Goal: Check status: Check status

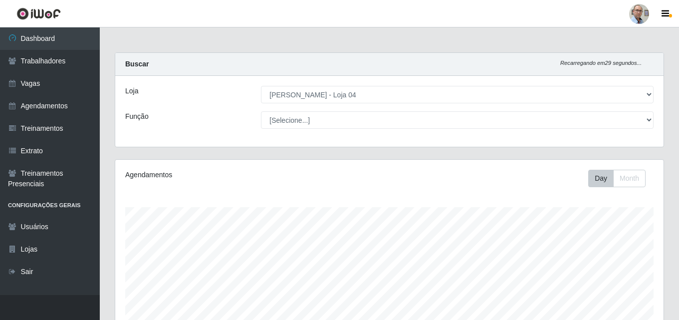
select select "251"
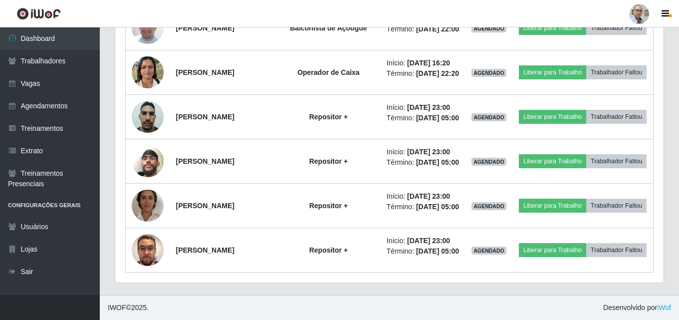
scroll to position [2349, 0]
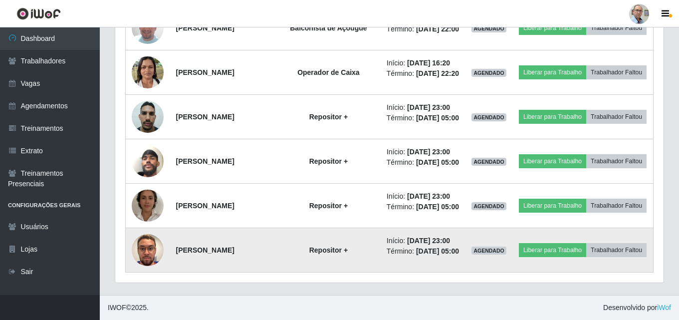
click at [149, 247] on img at bounding box center [148, 250] width 32 height 57
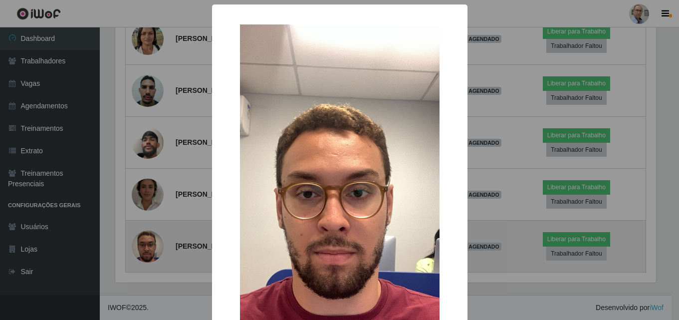
scroll to position [207, 544]
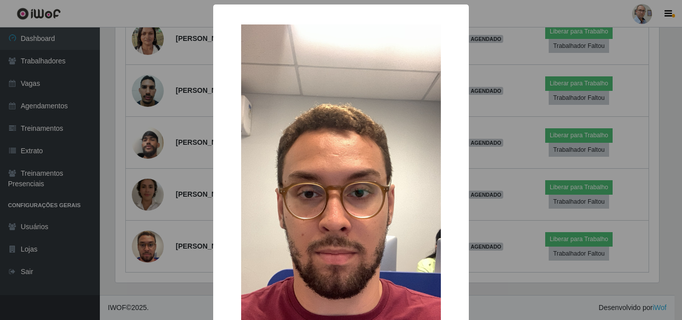
click at [148, 246] on div "× OK Cancel" at bounding box center [341, 160] width 682 height 320
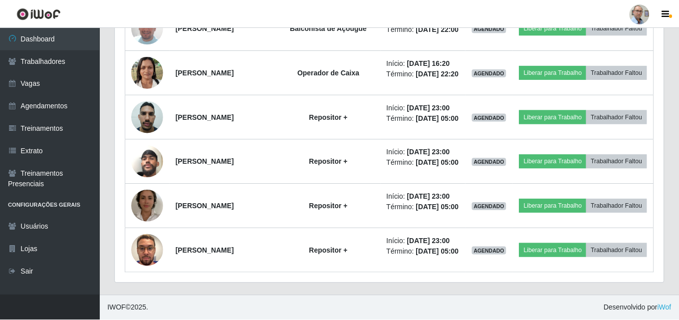
scroll to position [207, 549]
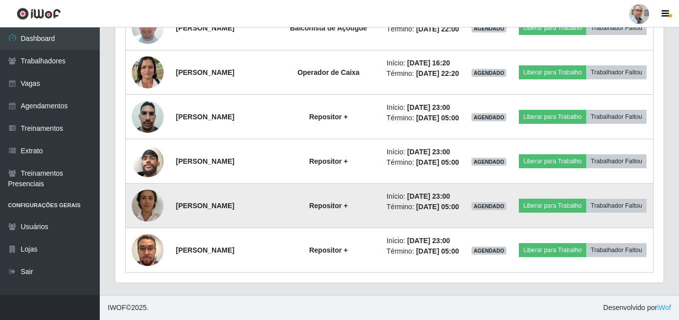
click at [148, 177] on img at bounding box center [148, 205] width 32 height 57
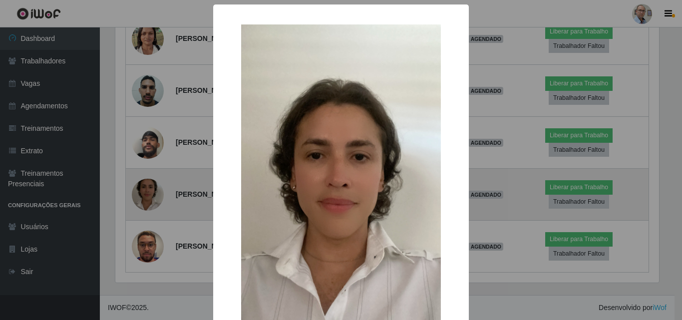
click at [148, 176] on div "× OK Cancel" at bounding box center [341, 160] width 682 height 320
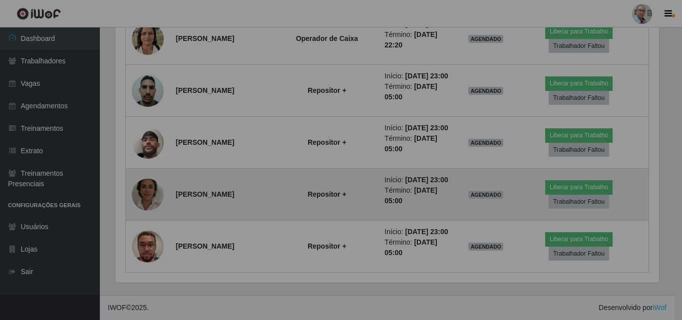
scroll to position [207, 549]
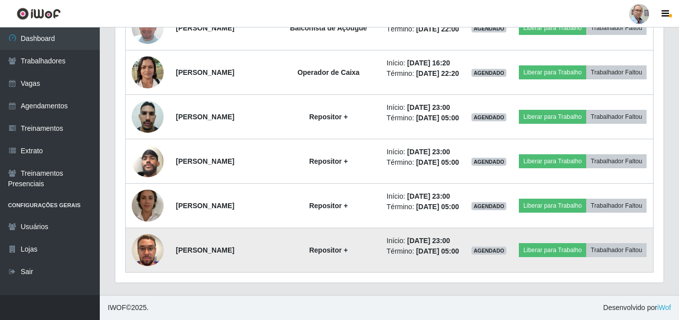
click at [144, 237] on img at bounding box center [148, 250] width 32 height 57
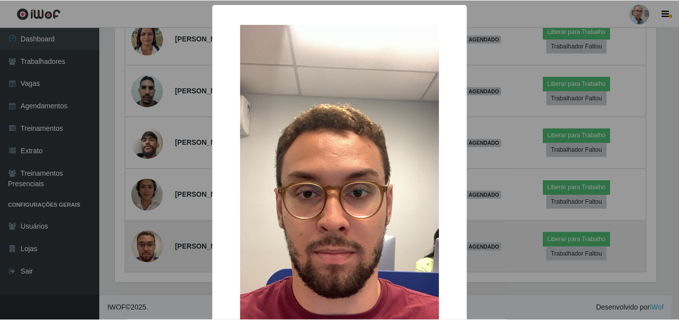
scroll to position [207, 544]
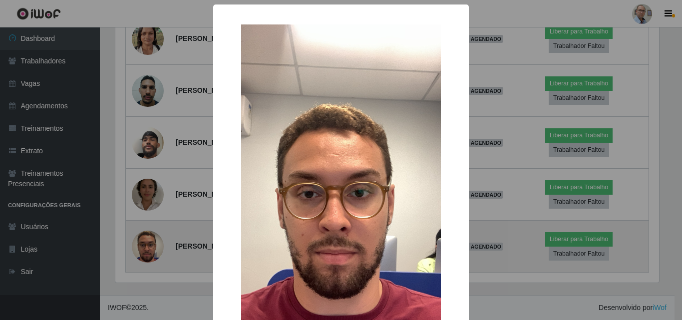
click at [144, 237] on div "× OK Cancel" at bounding box center [341, 160] width 682 height 320
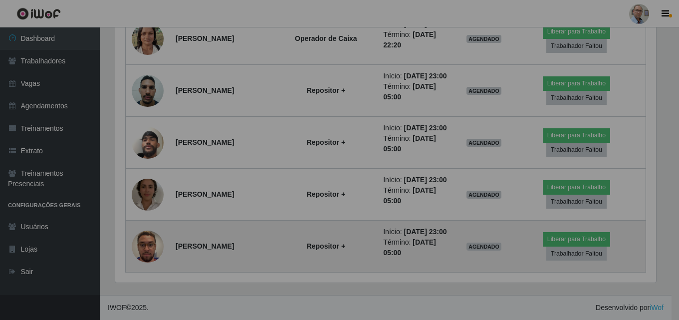
scroll to position [207, 549]
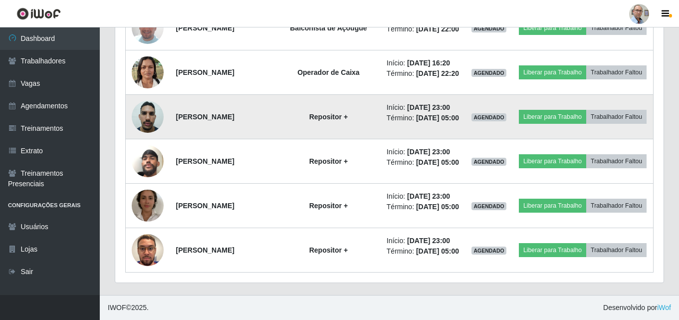
click at [155, 95] on img at bounding box center [148, 116] width 32 height 42
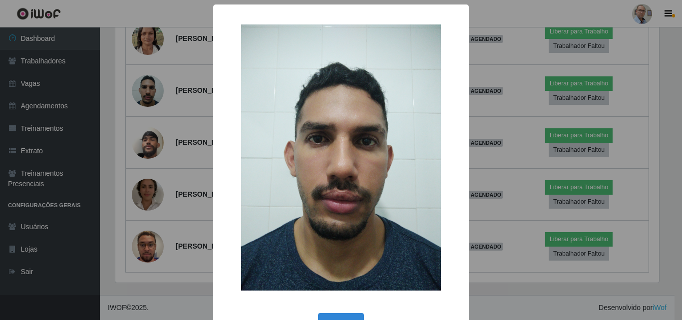
click at [149, 53] on div "× OK Cancel" at bounding box center [341, 160] width 682 height 320
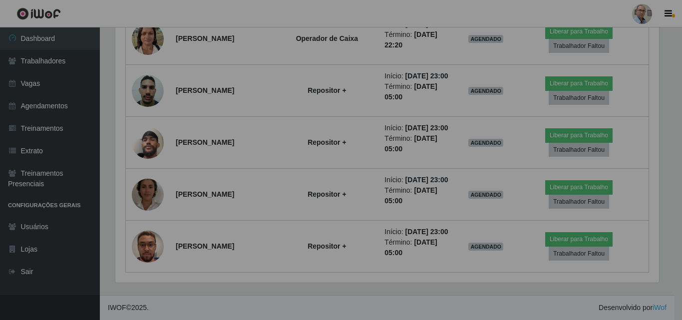
scroll to position [207, 549]
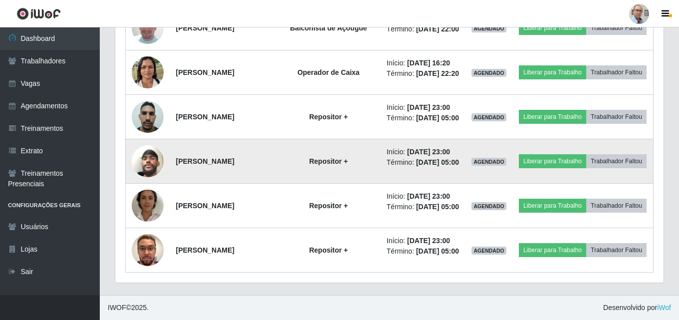
click at [148, 133] on img at bounding box center [148, 161] width 32 height 57
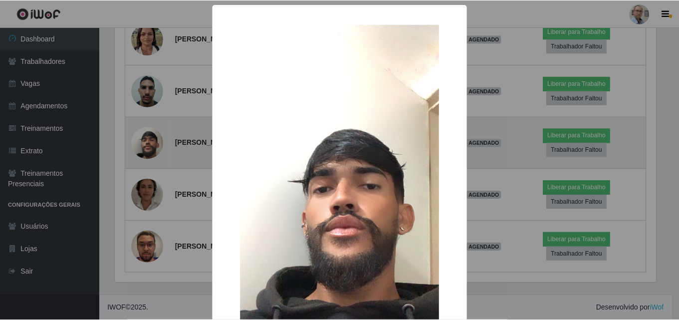
scroll to position [207, 544]
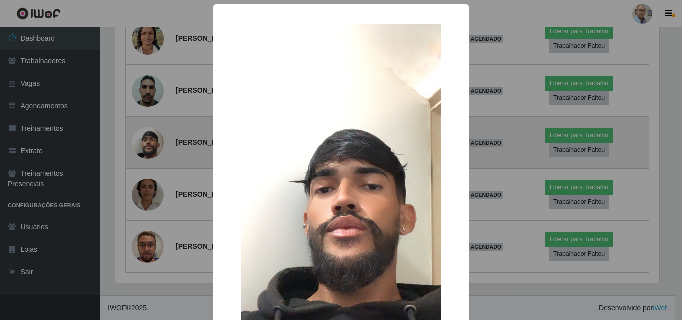
click at [148, 120] on div "× OK Cancel" at bounding box center [341, 160] width 682 height 320
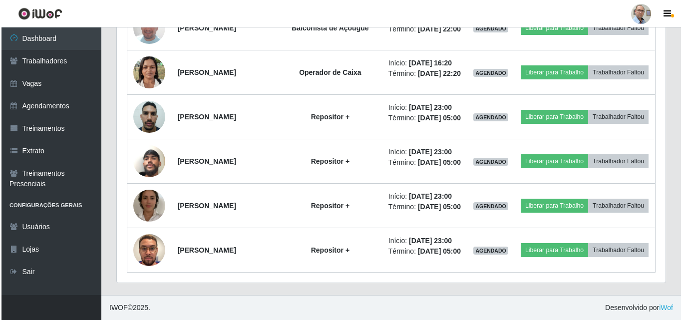
scroll to position [1700, 0]
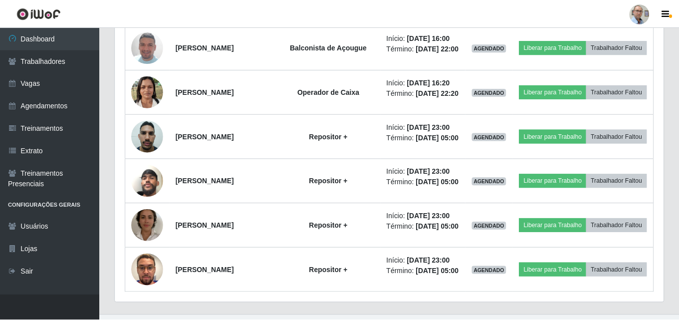
scroll to position [207, 544]
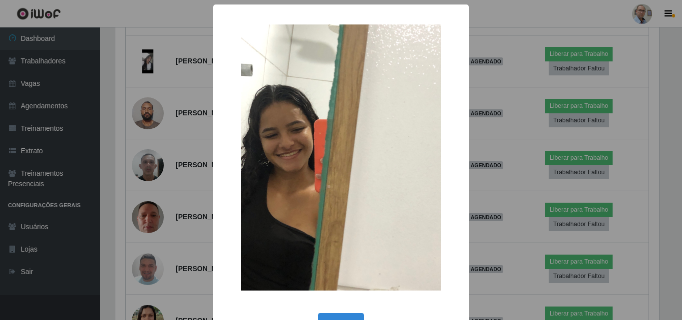
click at [143, 143] on div "× OK Cancel" at bounding box center [341, 160] width 682 height 320
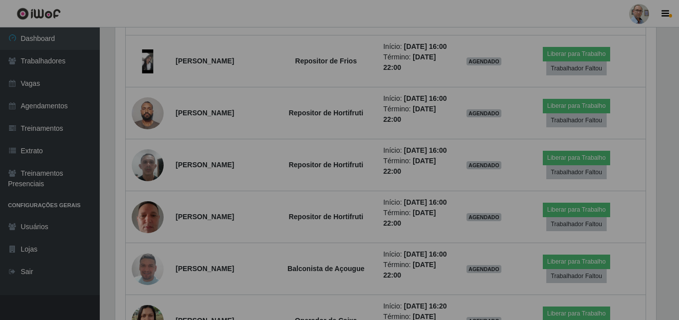
scroll to position [207, 549]
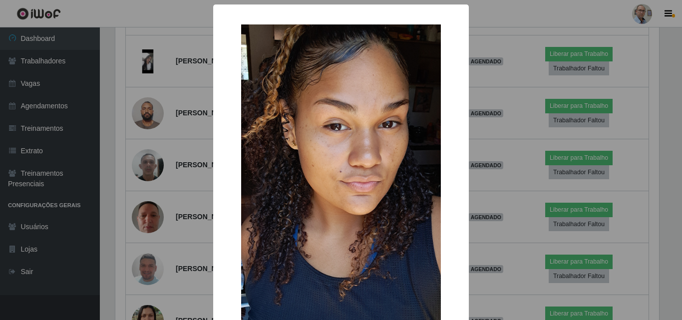
click at [143, 143] on div "× OK Cancel" at bounding box center [341, 160] width 682 height 320
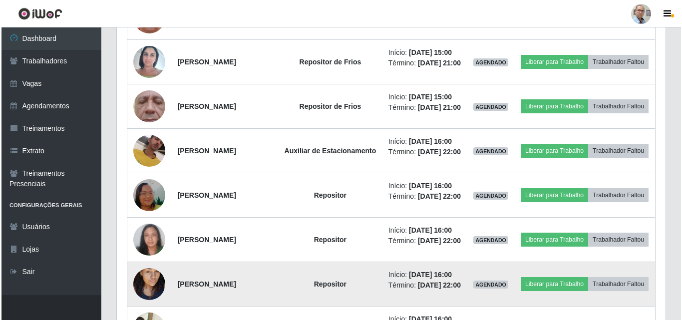
scroll to position [1151, 0]
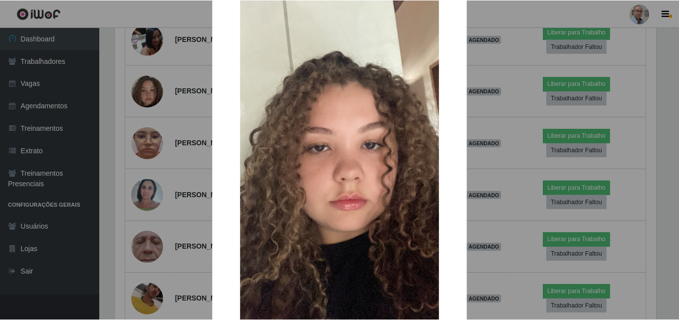
scroll to position [100, 0]
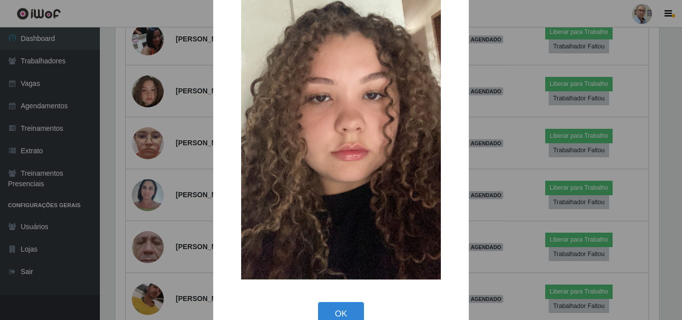
click at [181, 139] on div "× OK Cancel" at bounding box center [341, 160] width 682 height 320
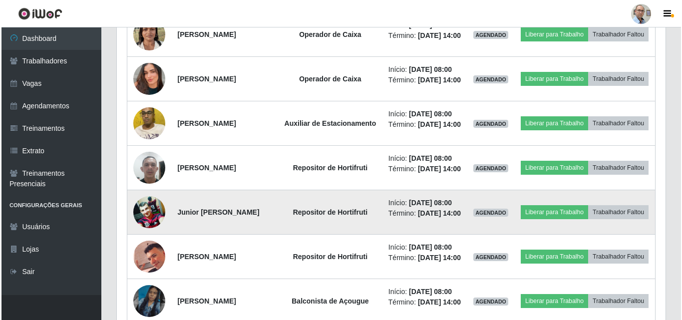
scroll to position [602, 0]
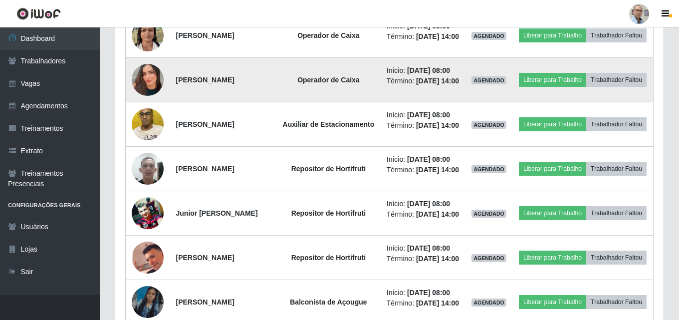
click at [151, 108] on img at bounding box center [148, 79] width 32 height 57
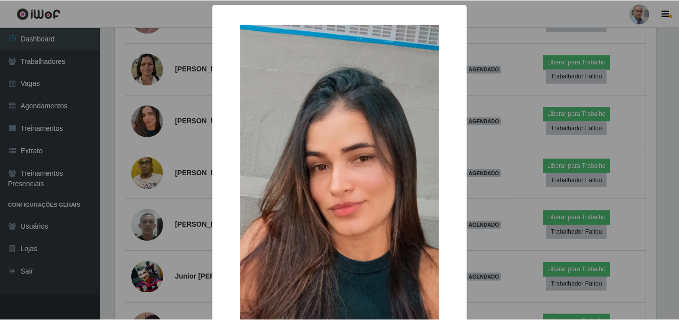
scroll to position [50, 0]
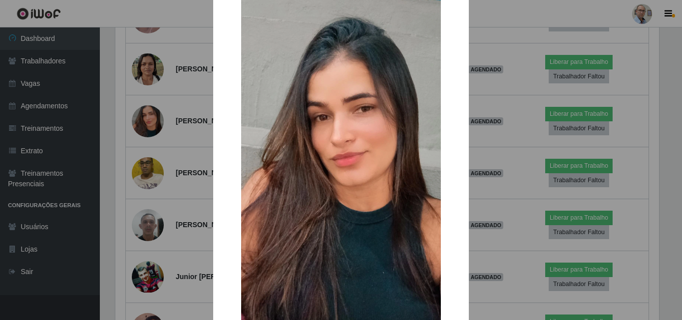
click at [191, 185] on div "× OK Cancel" at bounding box center [341, 160] width 682 height 320
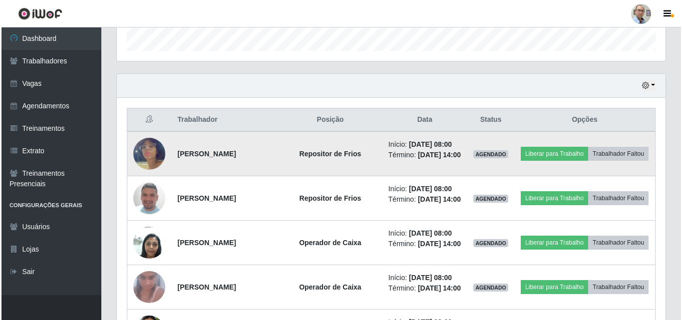
scroll to position [302, 0]
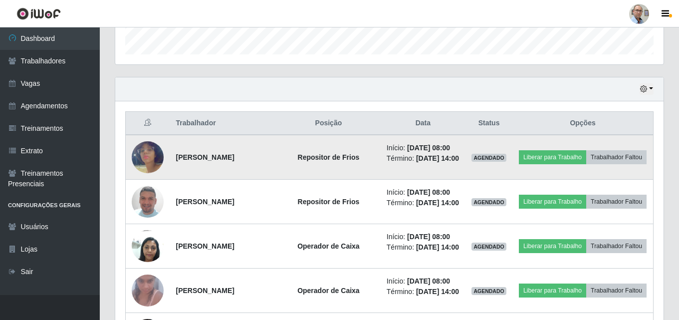
click at [150, 168] on img at bounding box center [148, 157] width 32 height 57
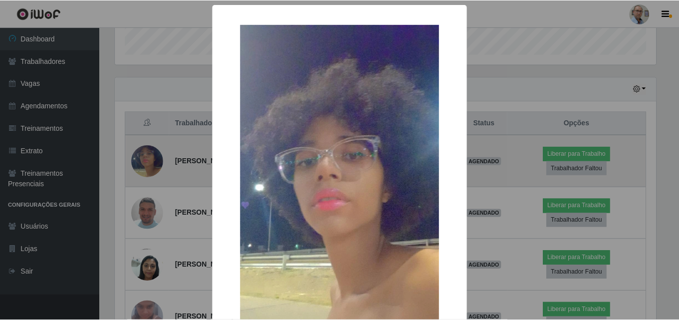
scroll to position [207, 544]
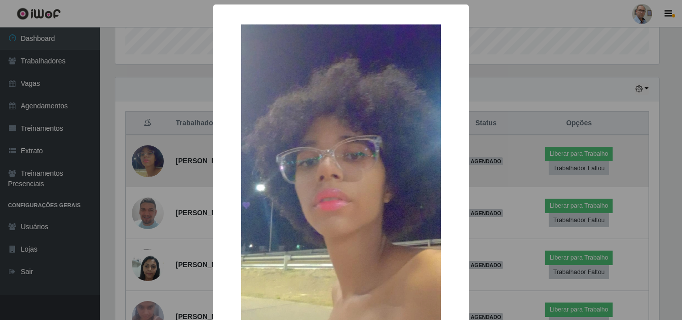
click at [150, 168] on div "× OK Cancel" at bounding box center [341, 160] width 682 height 320
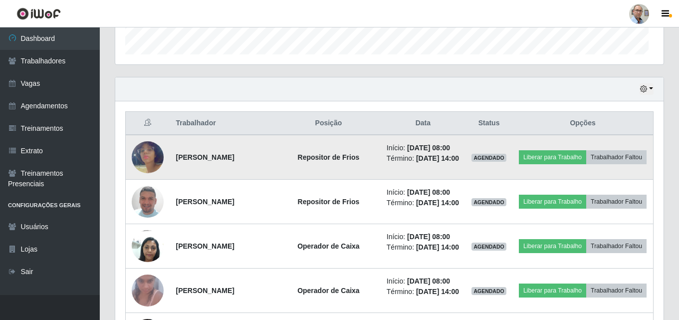
scroll to position [0, 0]
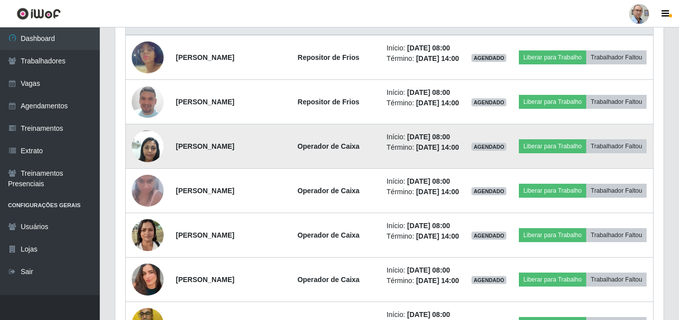
click at [149, 167] on img at bounding box center [148, 146] width 32 height 42
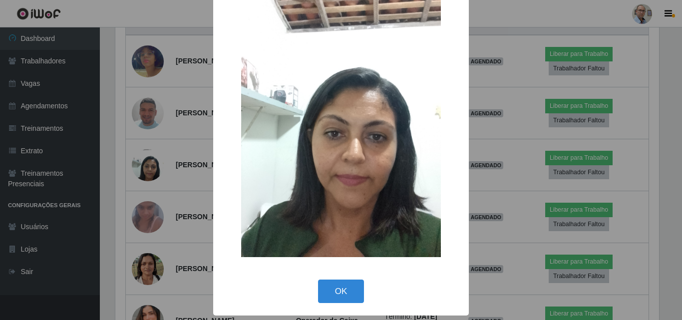
click at [149, 193] on div "× OK Cancel" at bounding box center [341, 160] width 682 height 320
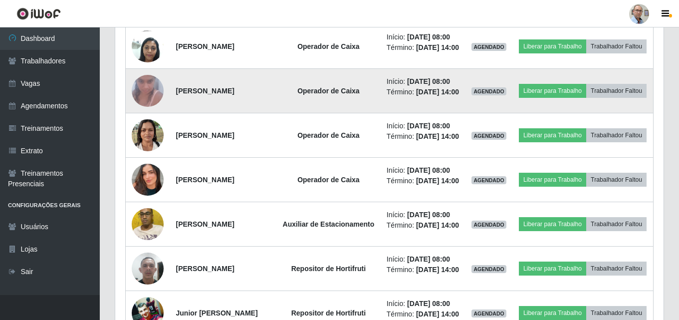
click at [146, 112] on img at bounding box center [148, 90] width 32 height 42
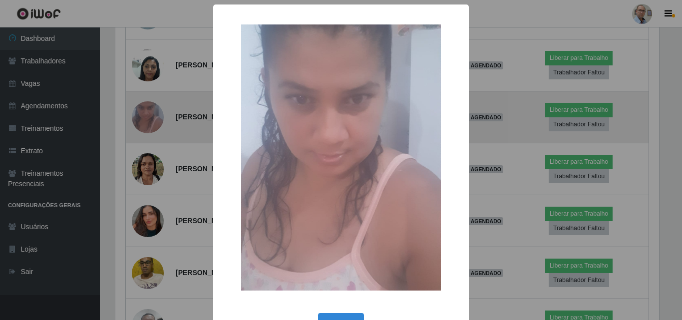
click at [146, 155] on div "× OK Cancel" at bounding box center [341, 160] width 682 height 320
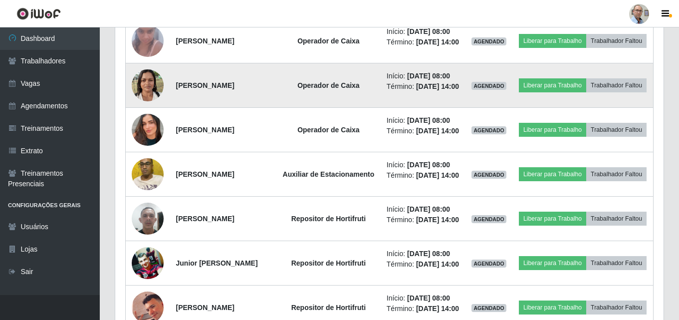
click at [145, 106] on img at bounding box center [148, 85] width 32 height 42
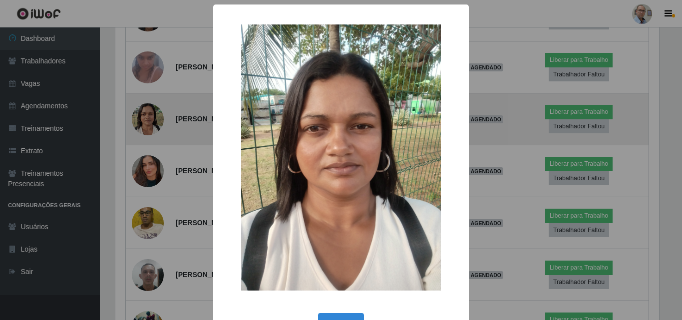
click at [145, 166] on div "× OK Cancel" at bounding box center [341, 160] width 682 height 320
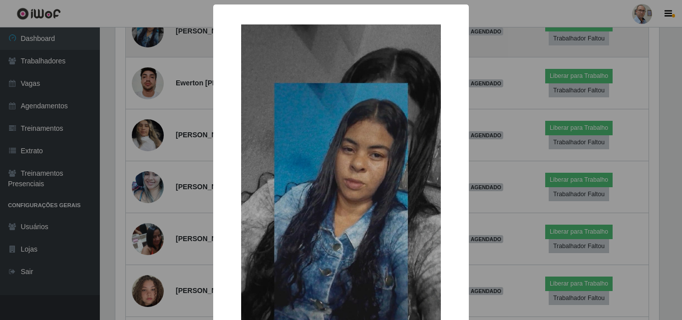
click at [153, 145] on div "× OK Cancel" at bounding box center [341, 160] width 682 height 320
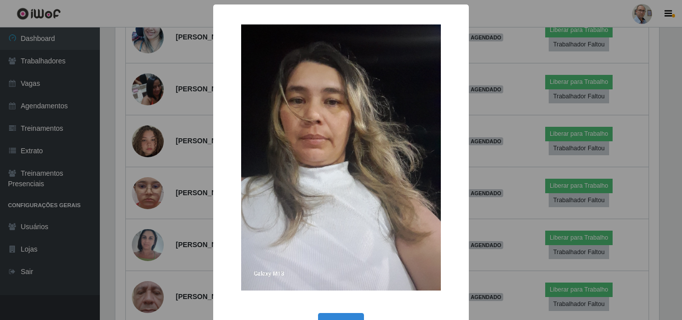
click at [145, 112] on div "× OK Cancel" at bounding box center [341, 160] width 682 height 320
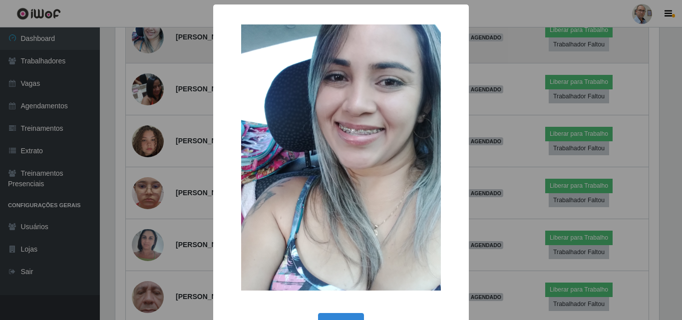
click at [152, 182] on div "× OK Cancel" at bounding box center [341, 160] width 682 height 320
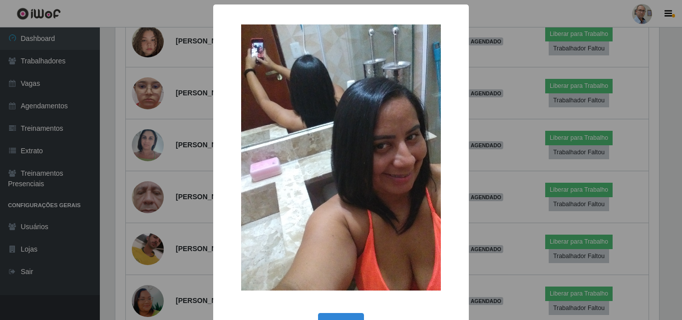
click at [152, 138] on div "× OK Cancel" at bounding box center [341, 160] width 682 height 320
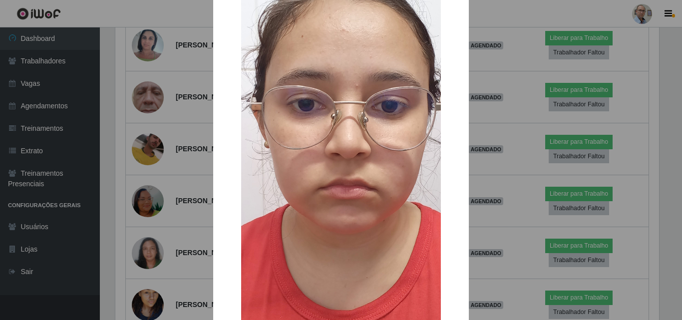
click at [151, 165] on div "× OK Cancel" at bounding box center [341, 160] width 682 height 320
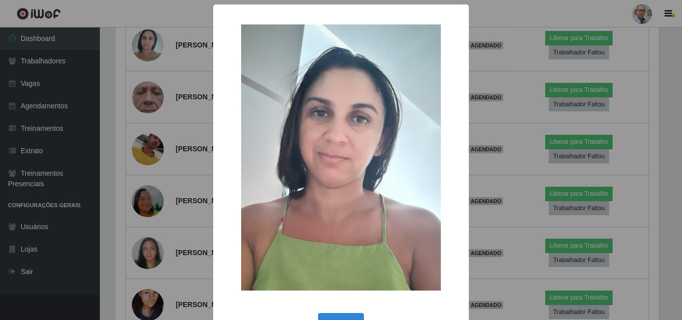
click at [142, 226] on div "× OK Cancel" at bounding box center [341, 160] width 682 height 320
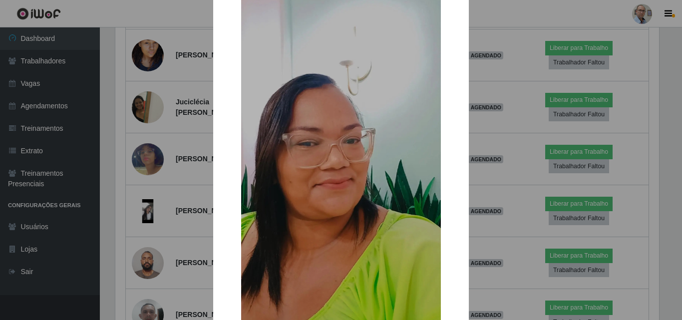
click at [146, 172] on div "× OK Cancel" at bounding box center [341, 160] width 682 height 320
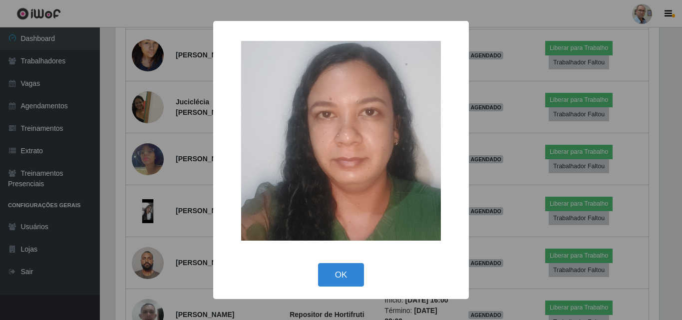
click at [155, 226] on div "× OK Cancel" at bounding box center [341, 160] width 682 height 320
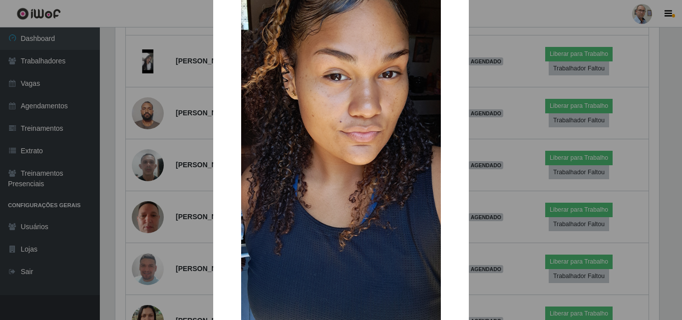
click at [146, 142] on div "× OK Cancel" at bounding box center [341, 160] width 682 height 320
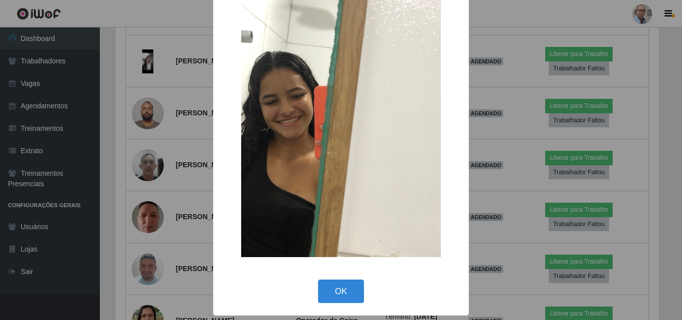
click at [146, 207] on div "× OK Cancel" at bounding box center [341, 160] width 682 height 320
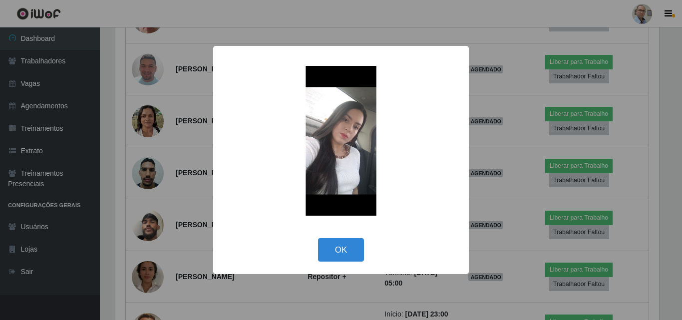
click at [188, 177] on div "× OK Cancel" at bounding box center [341, 160] width 682 height 320
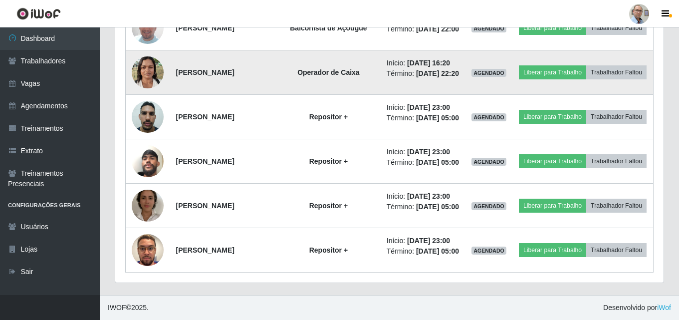
click at [157, 93] on img at bounding box center [148, 72] width 32 height 42
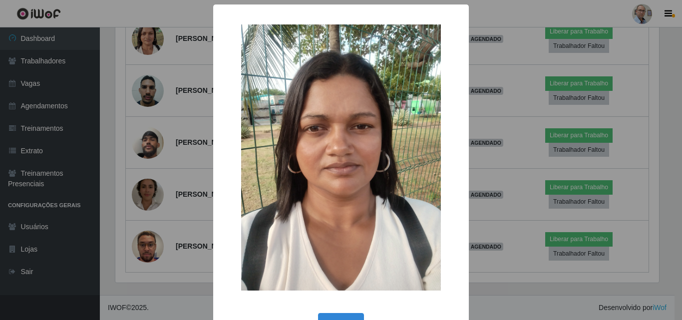
click at [173, 174] on div "× OK Cancel" at bounding box center [341, 160] width 682 height 320
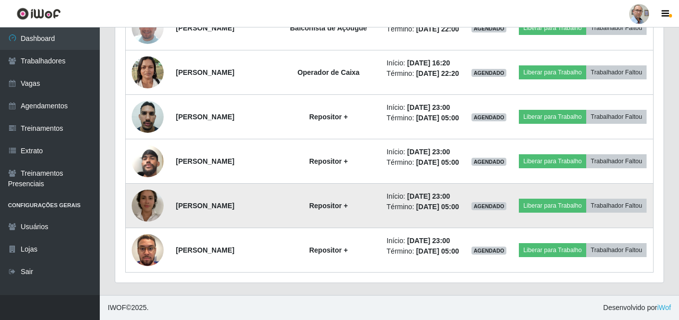
click at [151, 180] on img at bounding box center [148, 205] width 32 height 57
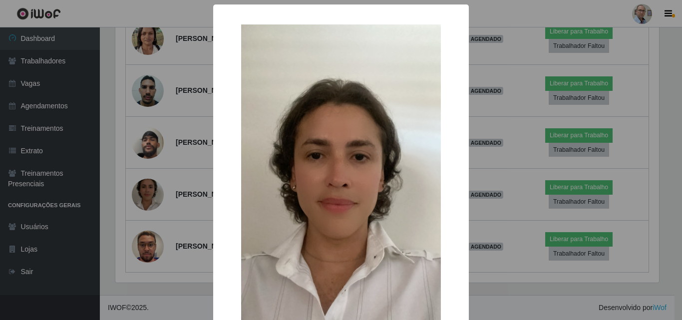
click at [150, 182] on div "× OK Cancel" at bounding box center [341, 160] width 682 height 320
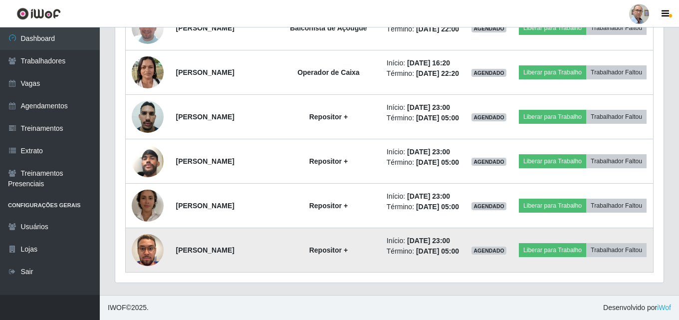
click at [146, 245] on img at bounding box center [148, 250] width 32 height 57
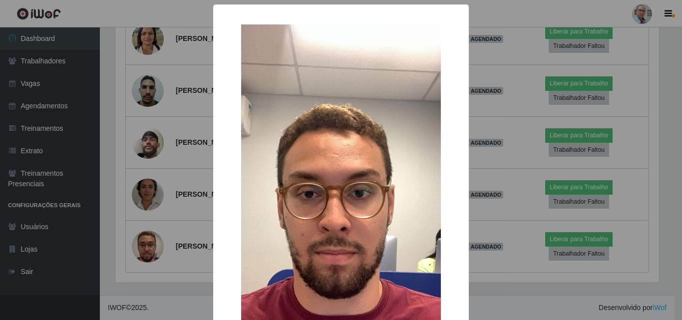
click at [150, 241] on div "× OK Cancel" at bounding box center [341, 160] width 682 height 320
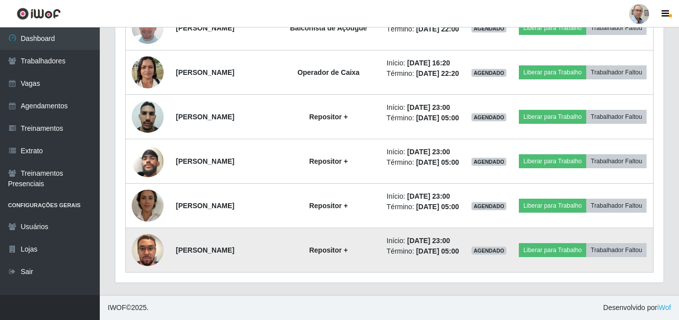
click at [152, 245] on img at bounding box center [148, 250] width 32 height 57
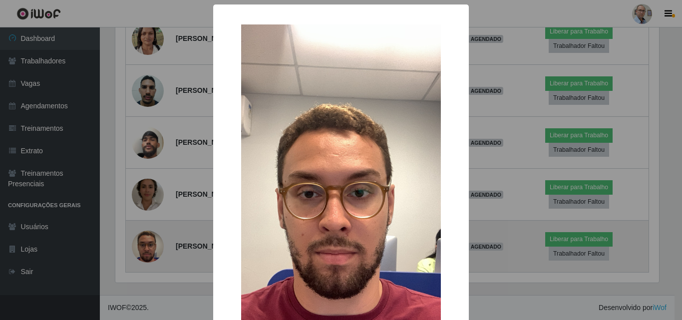
click at [152, 245] on div "× OK Cancel" at bounding box center [341, 160] width 682 height 320
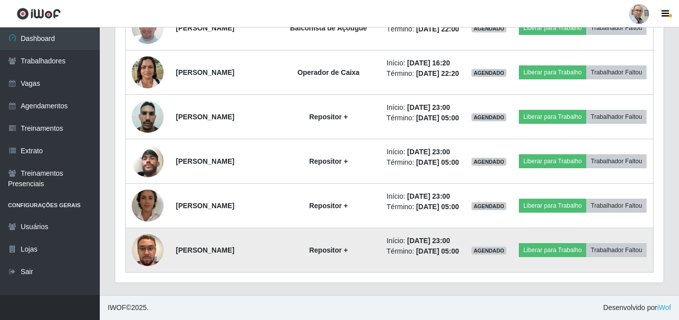
click at [145, 252] on img at bounding box center [148, 250] width 32 height 57
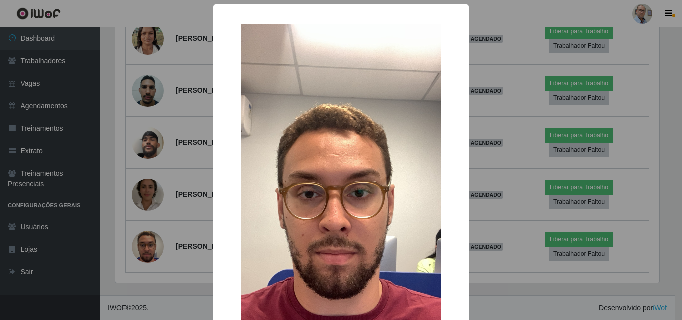
click at [151, 207] on div "× OK Cancel" at bounding box center [341, 160] width 682 height 320
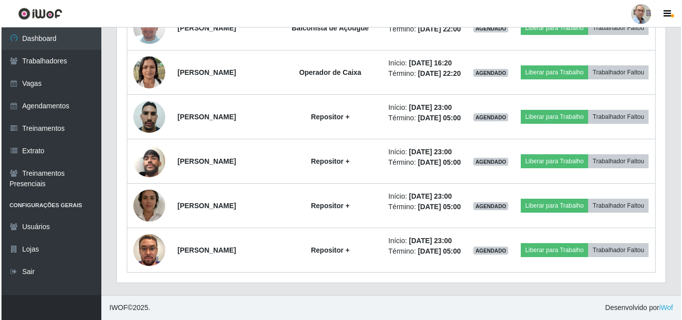
scroll to position [2349, 0]
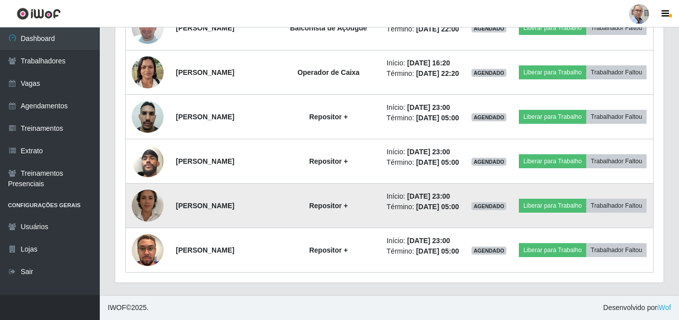
click at [154, 180] on img at bounding box center [148, 205] width 32 height 57
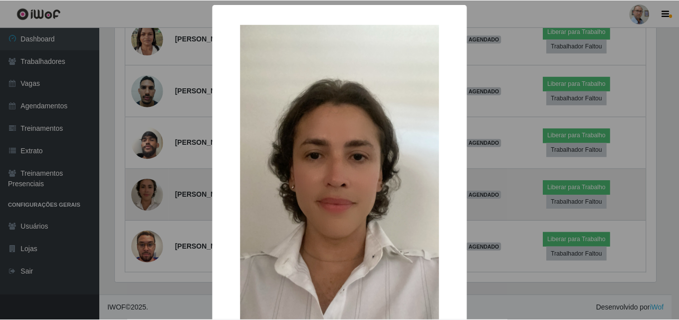
scroll to position [207, 544]
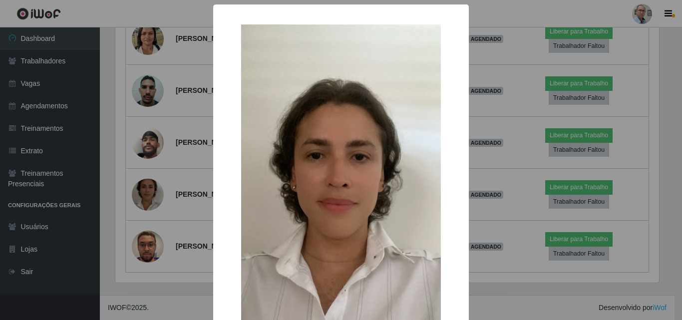
click at [157, 199] on div "× OK Cancel" at bounding box center [341, 160] width 682 height 320
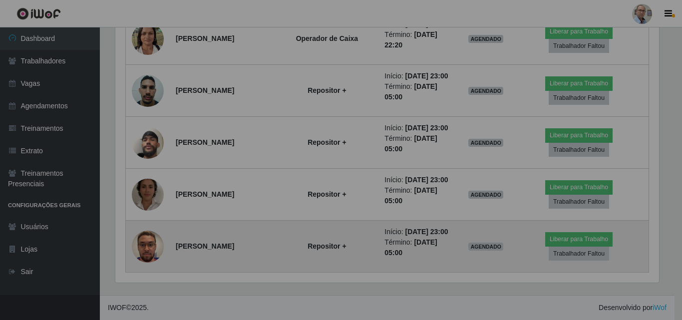
scroll to position [207, 549]
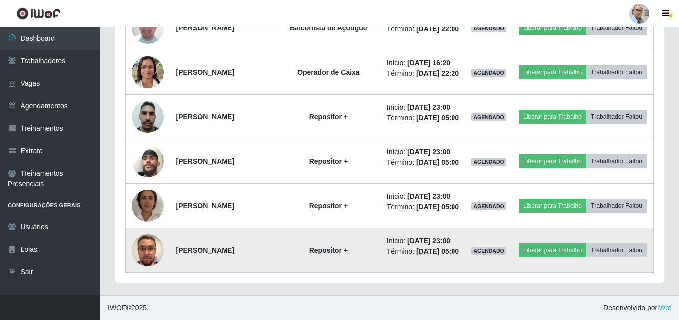
click at [149, 238] on img at bounding box center [148, 250] width 32 height 57
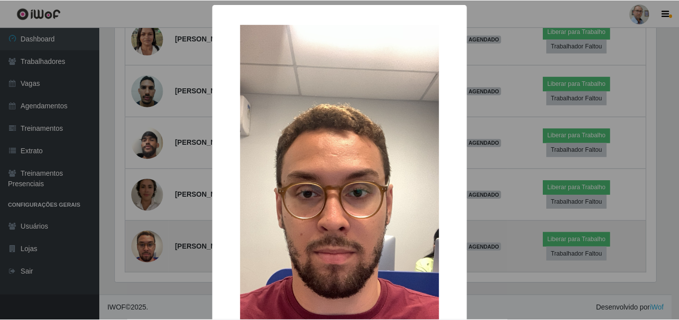
scroll to position [207, 544]
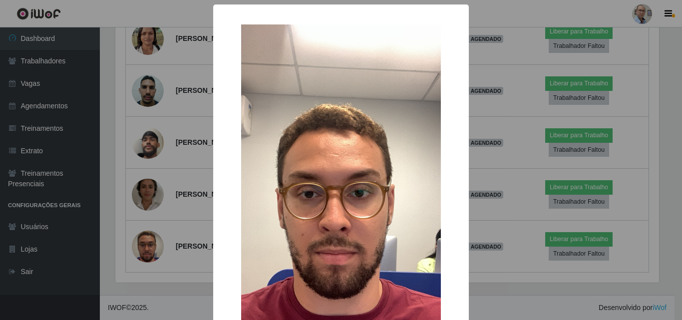
click at [185, 188] on div "× OK Cancel" at bounding box center [341, 160] width 682 height 320
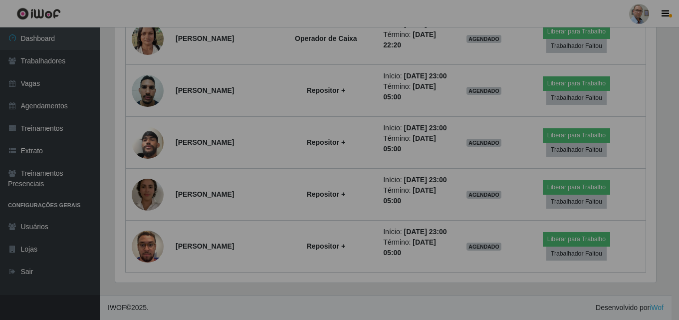
scroll to position [207, 549]
